Goal: Task Accomplishment & Management: Manage account settings

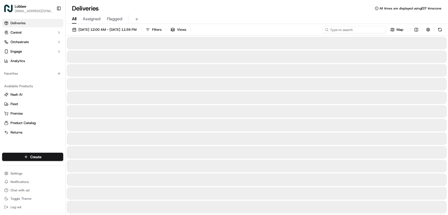
click at [356, 30] on input at bounding box center [354, 29] width 63 height 7
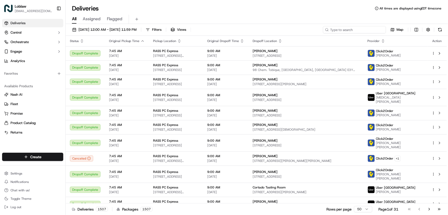
paste input "531900013693042"
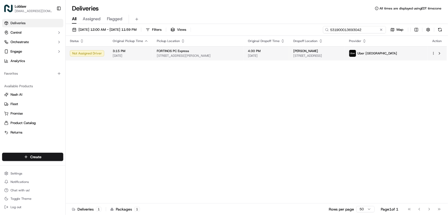
type input "531900013693042"
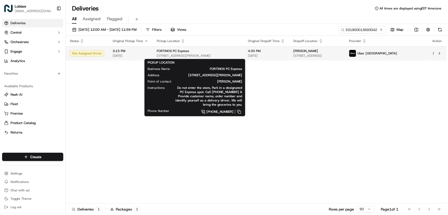
click at [217, 52] on div "FORTINOS PC Express" at bounding box center [198, 51] width 83 height 4
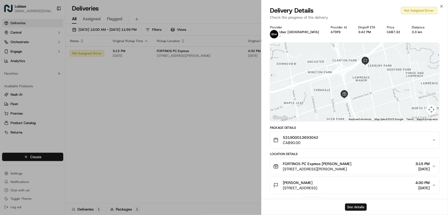
click at [356, 207] on button "See details" at bounding box center [356, 206] width 22 height 7
click at [349, 209] on button "See details" at bounding box center [356, 206] width 22 height 7
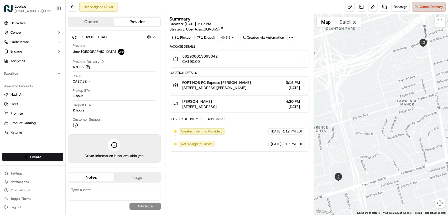
click at [421, 7] on span "Cancel Delivery" at bounding box center [431, 6] width 23 height 5
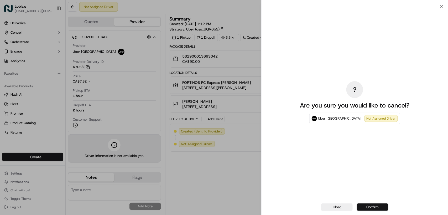
click at [367, 207] on button "Confirm" at bounding box center [372, 206] width 31 height 7
